Goal: Task Accomplishment & Management: Use online tool/utility

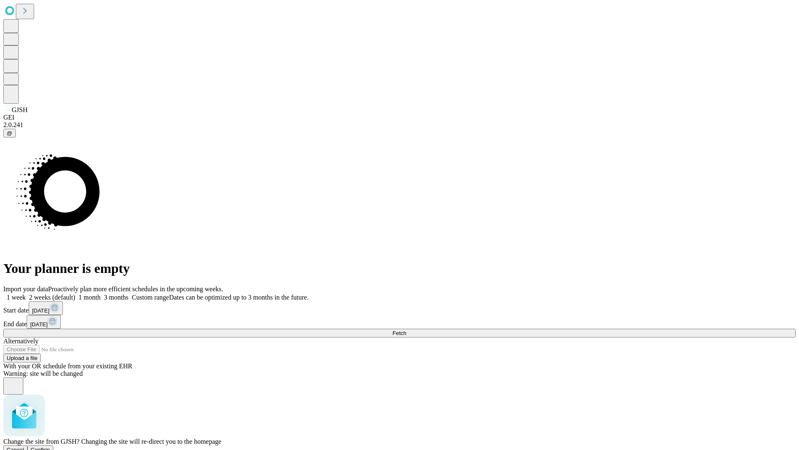
click at [50, 446] on span "Confirm" at bounding box center [41, 449] width 20 height 6
click at [75, 294] on label "2 weeks (default)" at bounding box center [51, 297] width 50 height 7
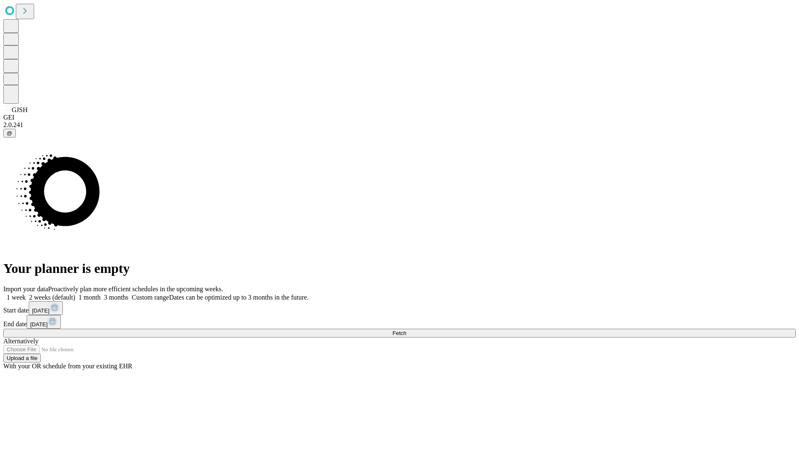
click at [406, 330] on span "Fetch" at bounding box center [400, 333] width 14 height 6
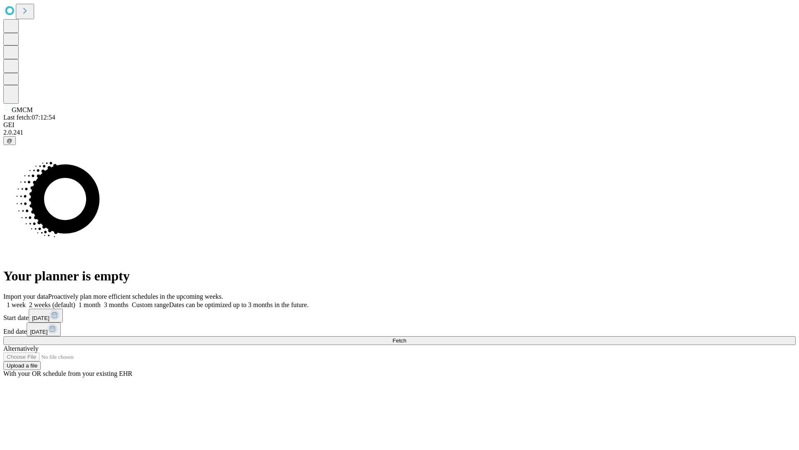
click at [75, 301] on label "2 weeks (default)" at bounding box center [51, 304] width 50 height 7
click at [406, 337] on span "Fetch" at bounding box center [400, 340] width 14 height 6
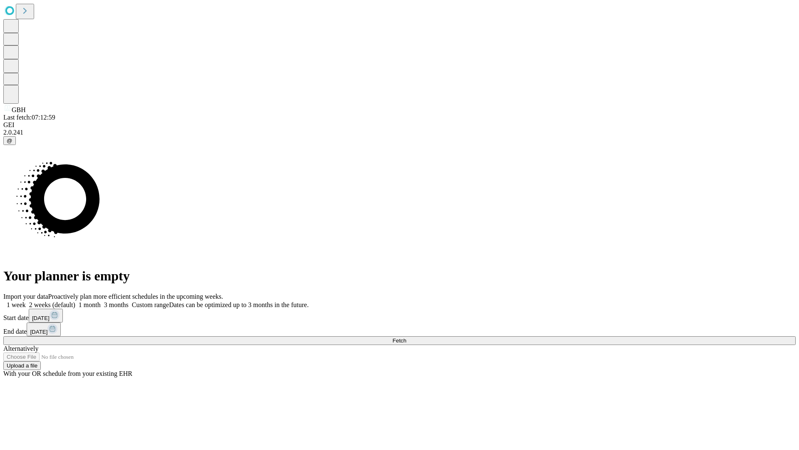
click at [75, 301] on label "2 weeks (default)" at bounding box center [51, 304] width 50 height 7
click at [406, 337] on span "Fetch" at bounding box center [400, 340] width 14 height 6
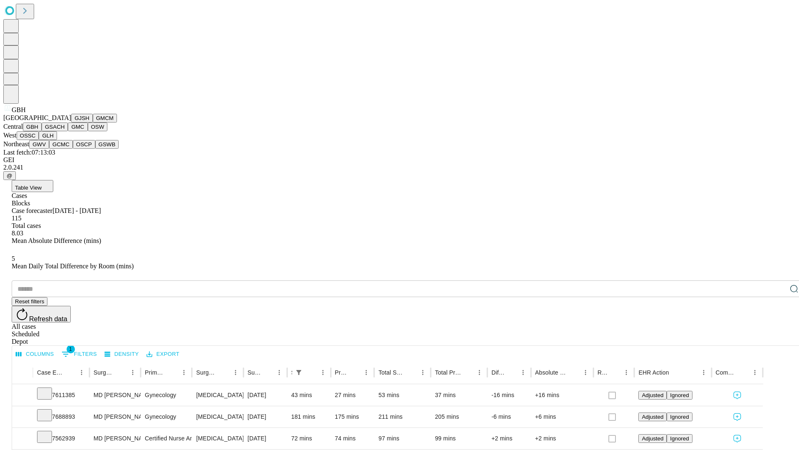
click at [65, 131] on button "GSACH" at bounding box center [55, 126] width 26 height 9
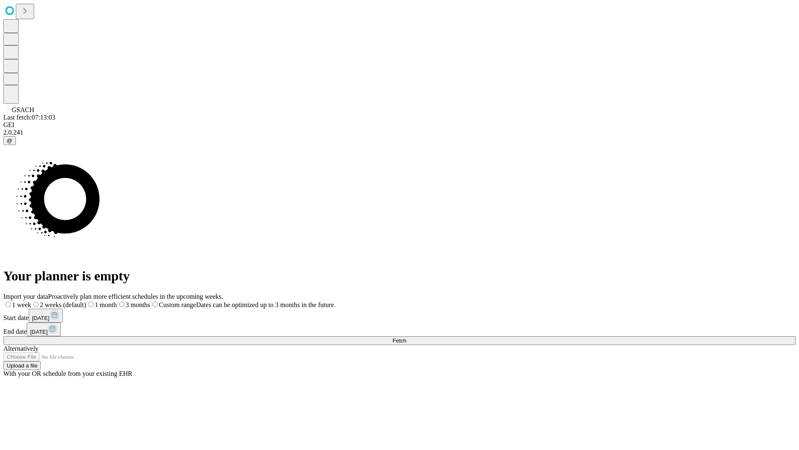
click at [406, 337] on span "Fetch" at bounding box center [400, 340] width 14 height 6
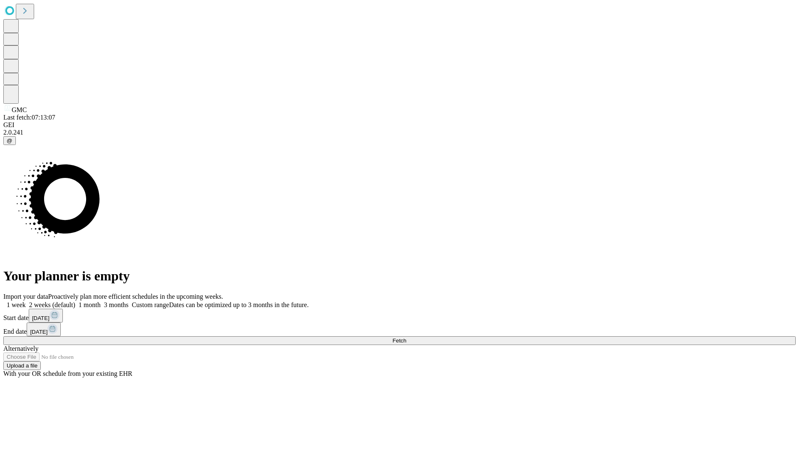
click at [75, 301] on label "2 weeks (default)" at bounding box center [51, 304] width 50 height 7
click at [406, 337] on span "Fetch" at bounding box center [400, 340] width 14 height 6
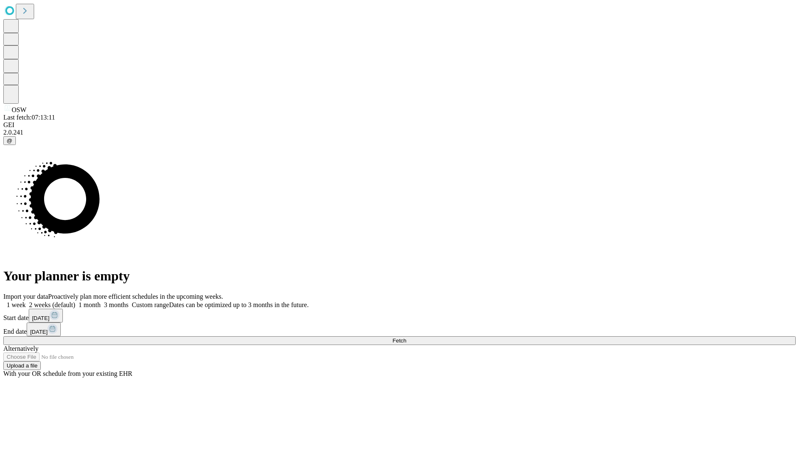
click at [75, 301] on label "2 weeks (default)" at bounding box center [51, 304] width 50 height 7
click at [406, 337] on span "Fetch" at bounding box center [400, 340] width 14 height 6
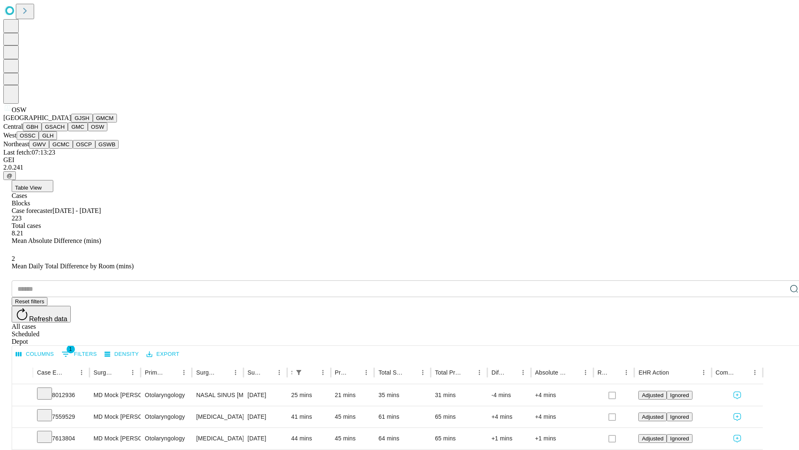
click at [39, 140] on button "OSSC" at bounding box center [28, 135] width 22 height 9
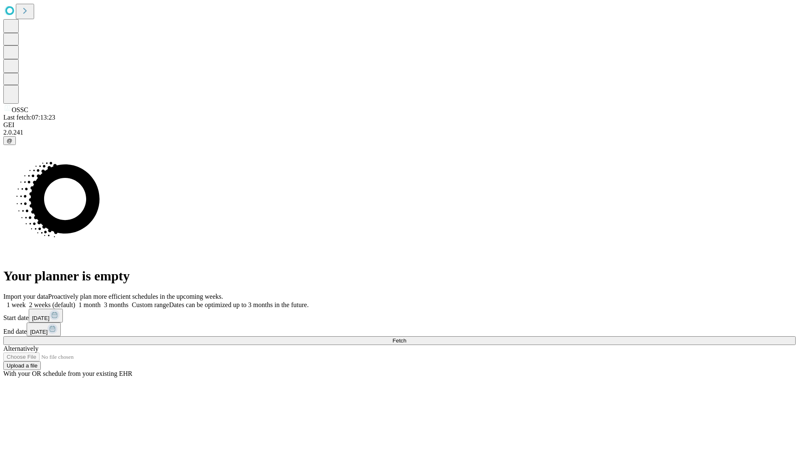
click at [75, 301] on label "2 weeks (default)" at bounding box center [51, 304] width 50 height 7
click at [406, 337] on span "Fetch" at bounding box center [400, 340] width 14 height 6
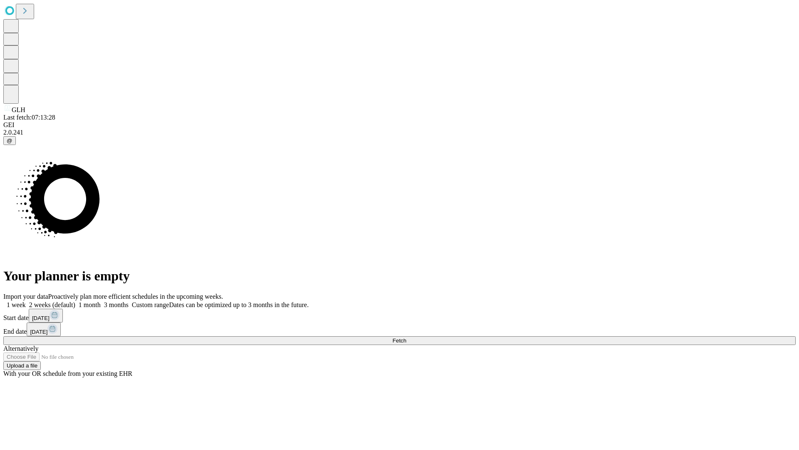
click at [75, 301] on label "2 weeks (default)" at bounding box center [51, 304] width 50 height 7
click at [406, 337] on span "Fetch" at bounding box center [400, 340] width 14 height 6
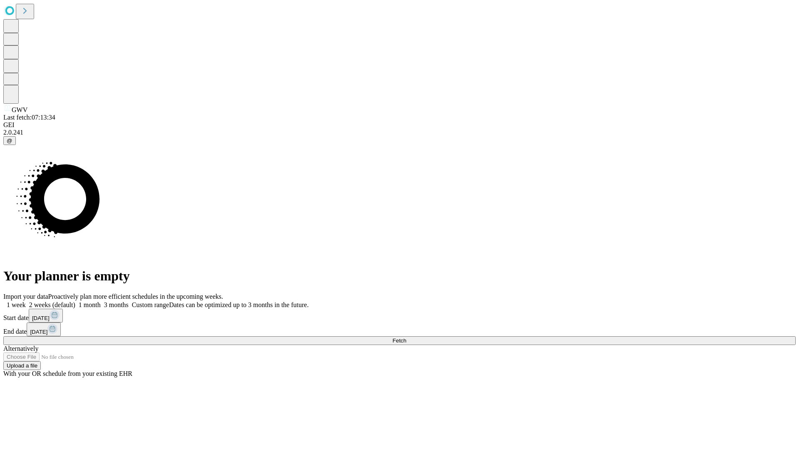
click at [75, 301] on label "2 weeks (default)" at bounding box center [51, 304] width 50 height 7
click at [406, 337] on span "Fetch" at bounding box center [400, 340] width 14 height 6
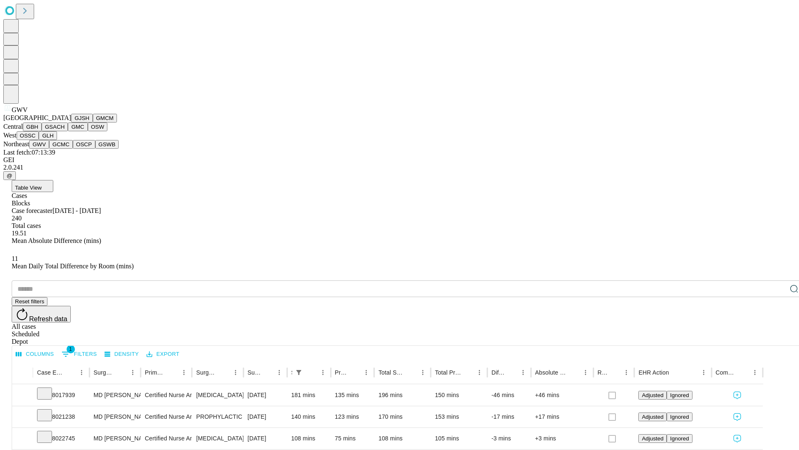
click at [65, 149] on button "GCMC" at bounding box center [61, 144] width 24 height 9
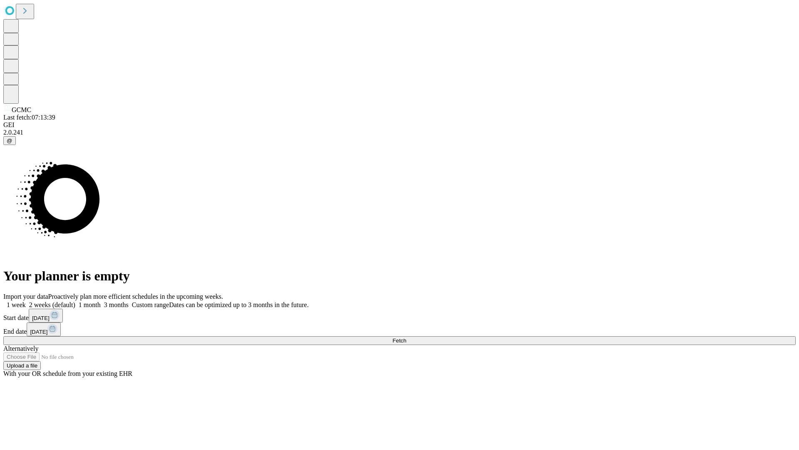
click at [406, 337] on span "Fetch" at bounding box center [400, 340] width 14 height 6
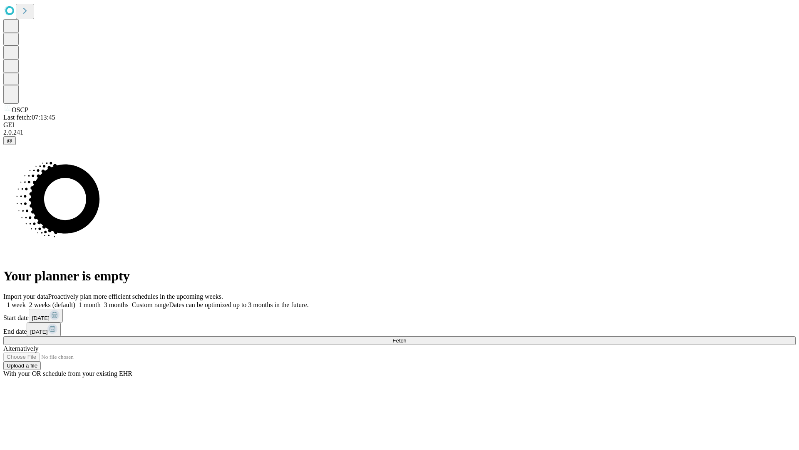
click at [75, 301] on label "2 weeks (default)" at bounding box center [51, 304] width 50 height 7
click at [406, 337] on span "Fetch" at bounding box center [400, 340] width 14 height 6
